Goal: Task Accomplishment & Management: Complete application form

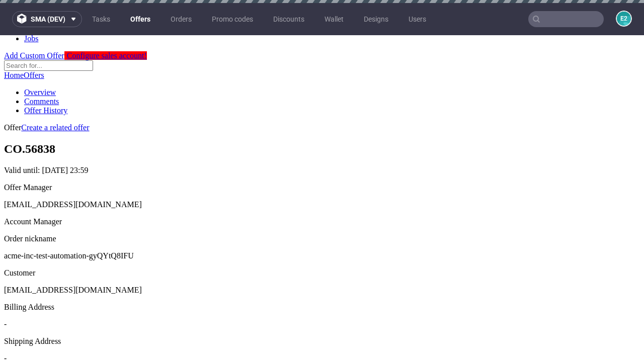
scroll to position [3, 0]
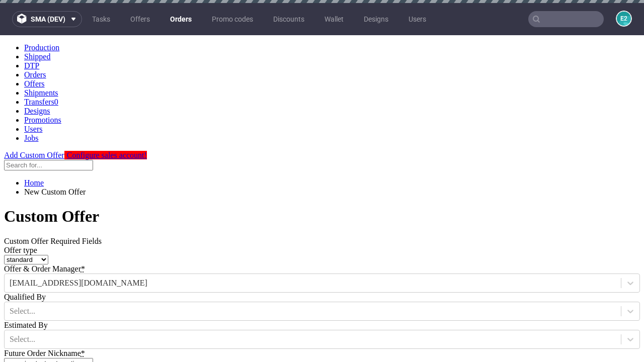
type input "acme-inc-test-automation-gyQYtQ8IFU"
type input "2025-10-14"
type input "e2e-user-YZwUwlgIvN@test.com"
select select "gb"
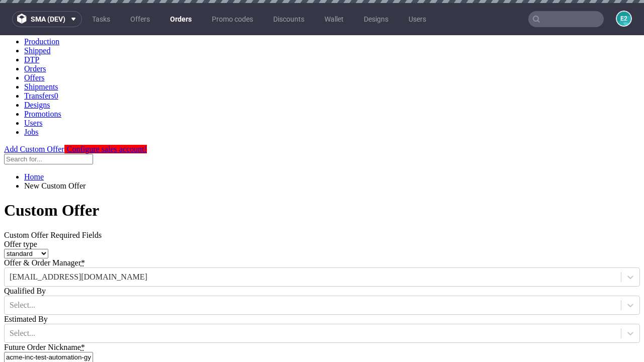
scroll to position [3, 0]
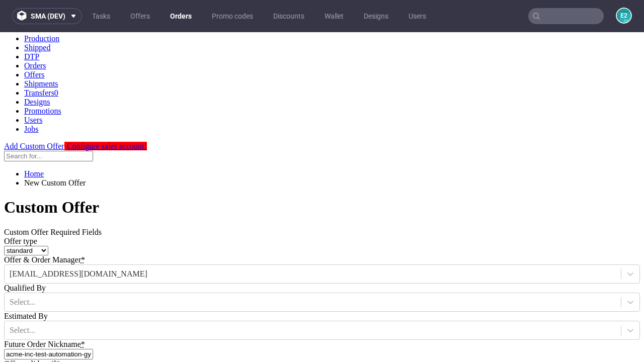
type input "e2e-user-YZwUwlgIvN@test.com"
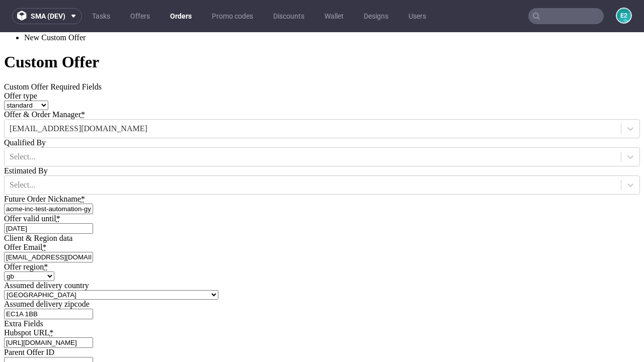
type input "https://app-eu1.hubspot.com/contacts/139493128/record/0-3/7600435676"
type input "Please wait..."
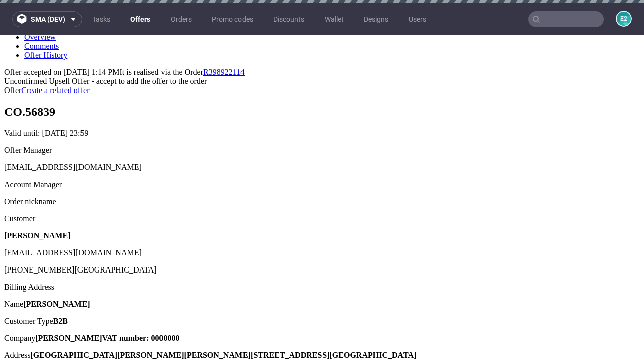
scroll to position [3, 0]
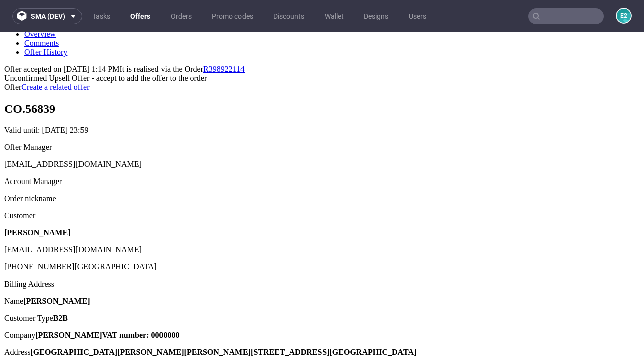
type input "In progress..."
